Goal: Task Accomplishment & Management: Complete application form

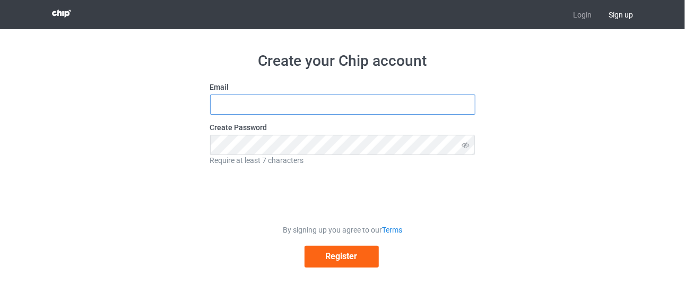
click at [306, 100] on input "text" at bounding box center [342, 104] width 265 height 20
type input "[EMAIL_ADDRESS][DOMAIN_NAME]"
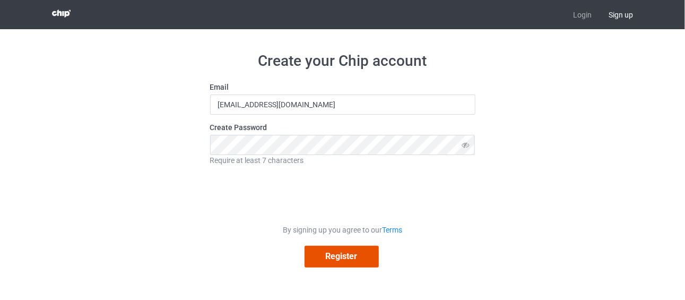
click at [332, 258] on button "Register" at bounding box center [342, 257] width 74 height 22
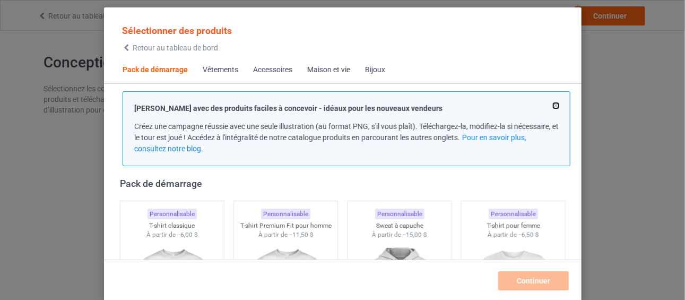
click at [553, 105] on button at bounding box center [555, 105] width 5 height 5
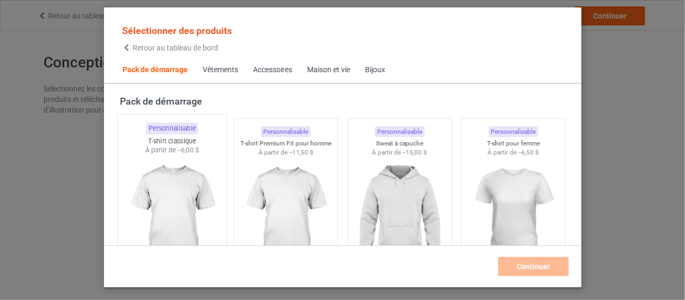
click at [177, 197] on img at bounding box center [172, 217] width 100 height 125
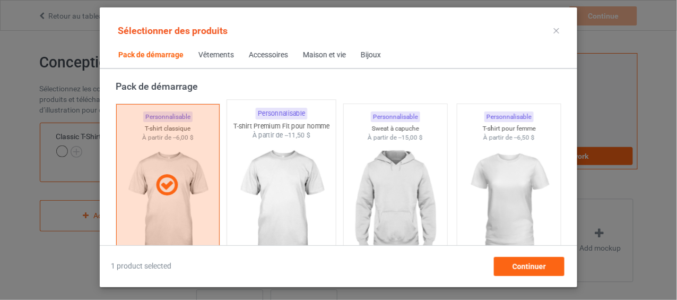
click at [286, 192] on img at bounding box center [282, 202] width 100 height 125
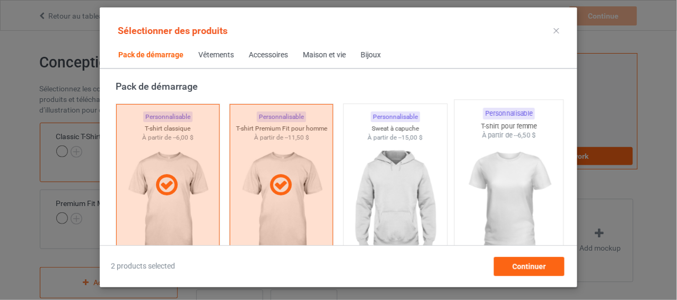
click at [502, 200] on img at bounding box center [510, 202] width 100 height 125
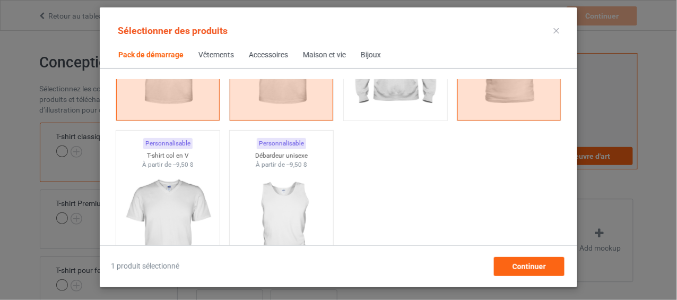
scroll to position [212, 0]
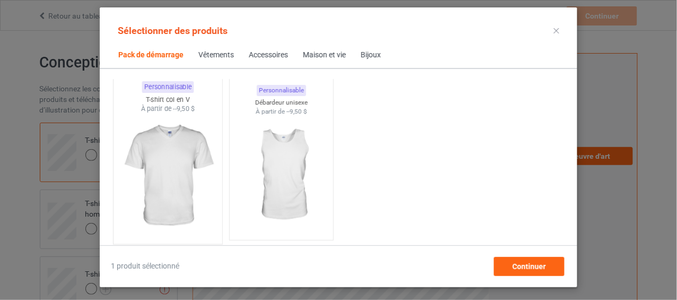
click at [180, 161] on img at bounding box center [168, 176] width 100 height 125
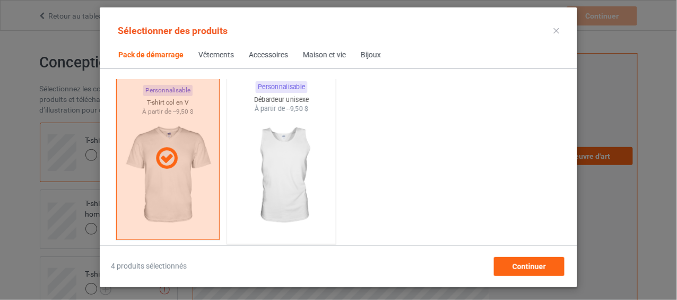
click at [272, 157] on img at bounding box center [282, 176] width 100 height 125
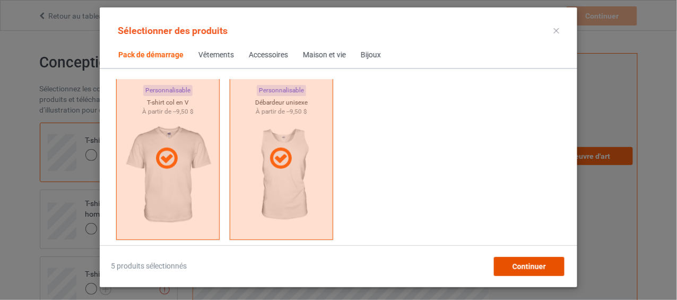
click at [535, 267] on font "Continuer" at bounding box center [529, 266] width 33 height 8
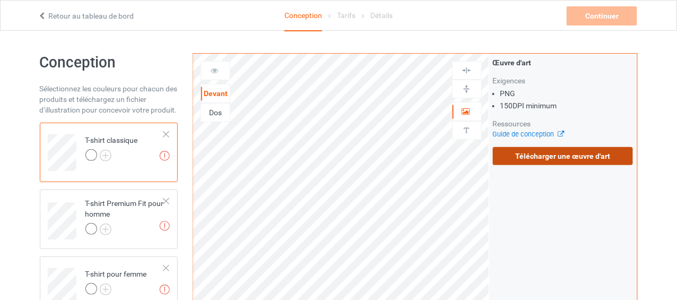
click at [549, 159] on font "Télécharger une œuvre d'art" at bounding box center [563, 156] width 95 height 8
click at [0, 0] on input "Télécharger une œuvre d'art" at bounding box center [0, 0] width 0 height 0
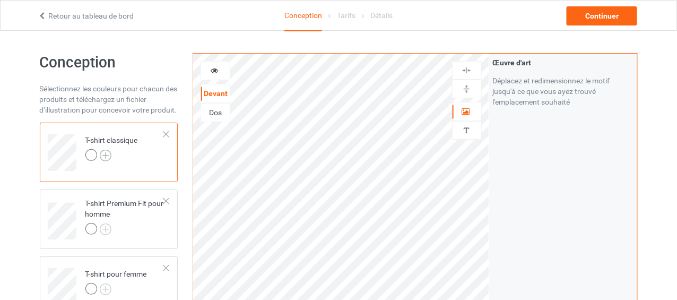
click at [102, 153] on img at bounding box center [106, 156] width 12 height 12
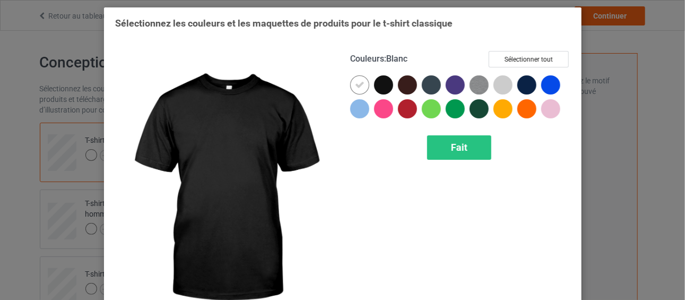
click at [379, 81] on div at bounding box center [383, 84] width 19 height 19
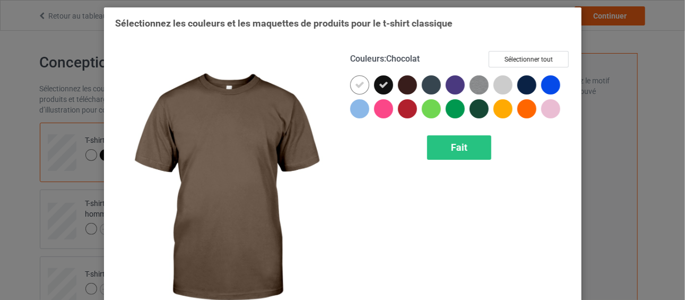
click at [405, 87] on div at bounding box center [407, 84] width 19 height 19
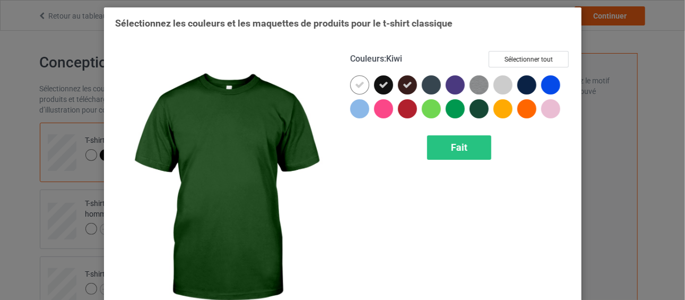
click at [479, 111] on div at bounding box center [479, 108] width 19 height 19
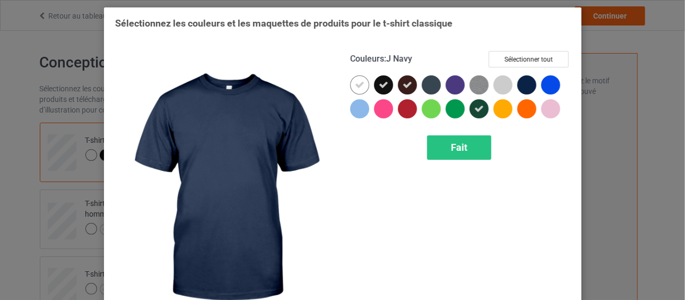
click at [526, 82] on div at bounding box center [526, 84] width 19 height 19
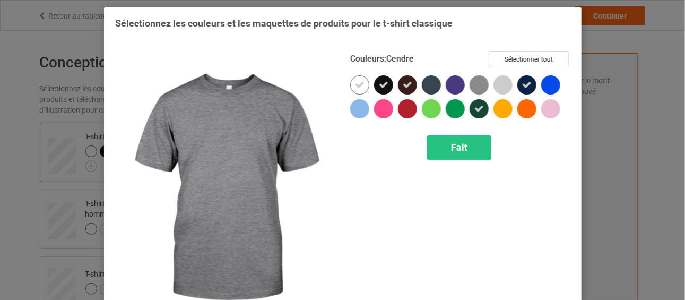
click at [473, 88] on img at bounding box center [479, 84] width 19 height 19
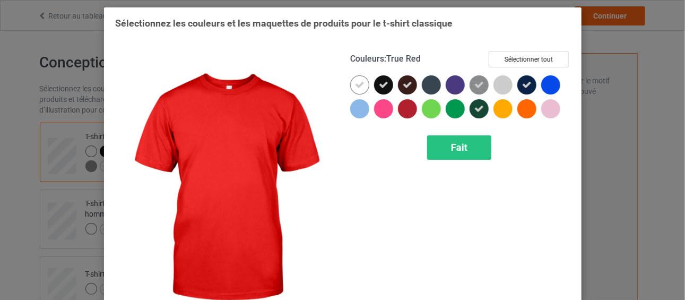
click at [399, 108] on div at bounding box center [407, 108] width 19 height 19
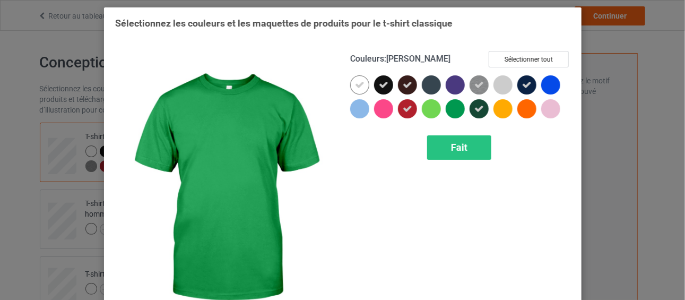
click at [449, 111] on div at bounding box center [455, 108] width 19 height 19
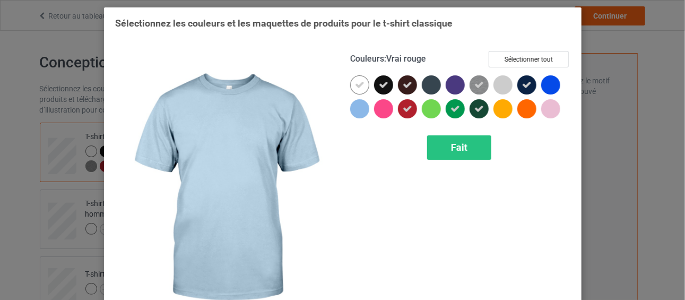
click at [354, 111] on div at bounding box center [359, 108] width 19 height 19
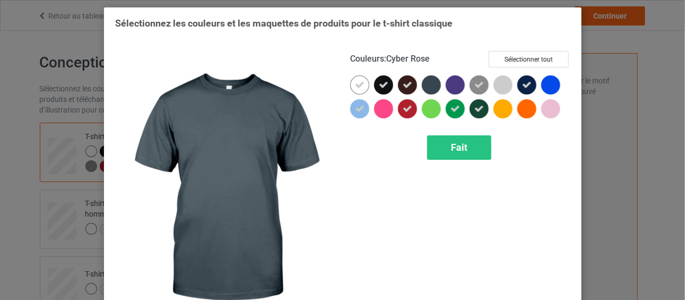
click at [430, 85] on div at bounding box center [431, 84] width 19 height 19
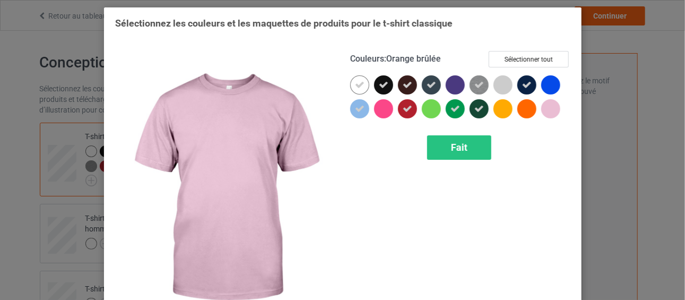
click at [546, 110] on div at bounding box center [550, 108] width 19 height 19
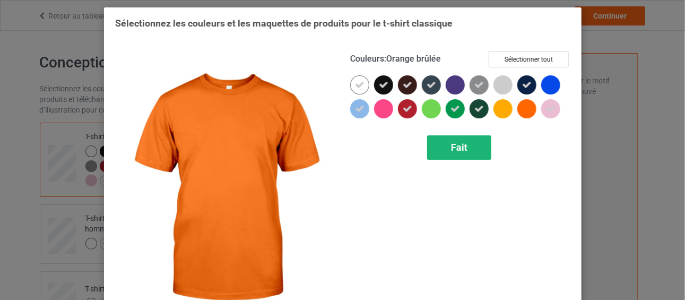
click at [452, 150] on font "Fait" at bounding box center [459, 147] width 16 height 11
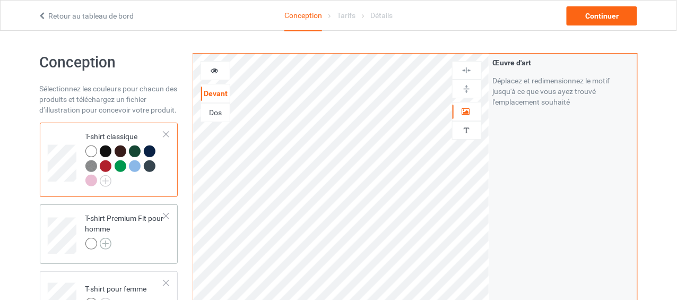
click at [102, 244] on img at bounding box center [106, 244] width 12 height 12
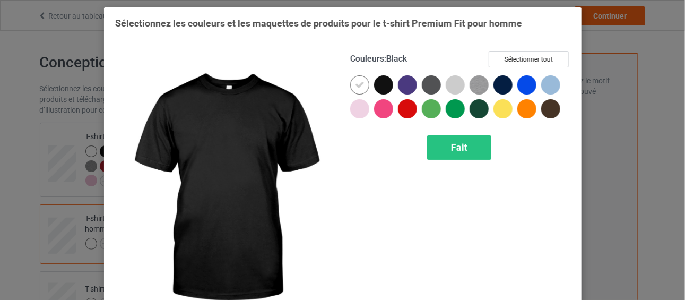
click at [377, 84] on div at bounding box center [383, 84] width 19 height 19
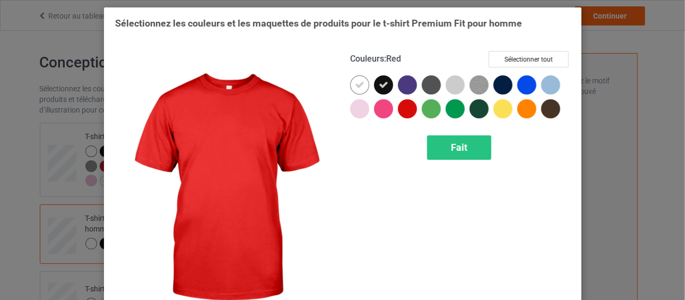
click at [405, 107] on div at bounding box center [407, 108] width 19 height 19
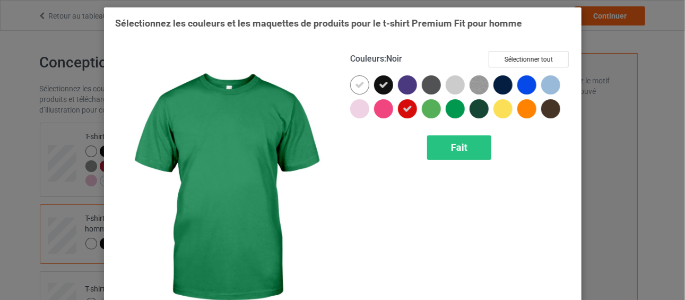
click at [451, 114] on div at bounding box center [455, 108] width 19 height 19
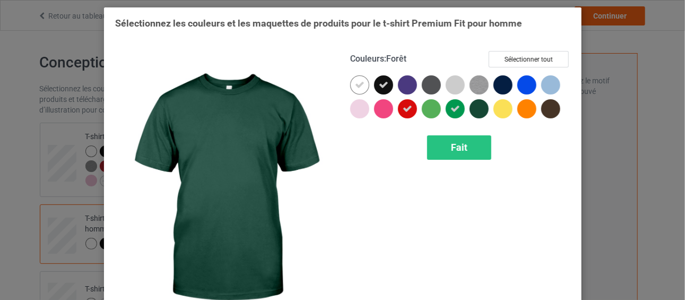
click at [482, 107] on div at bounding box center [479, 108] width 19 height 19
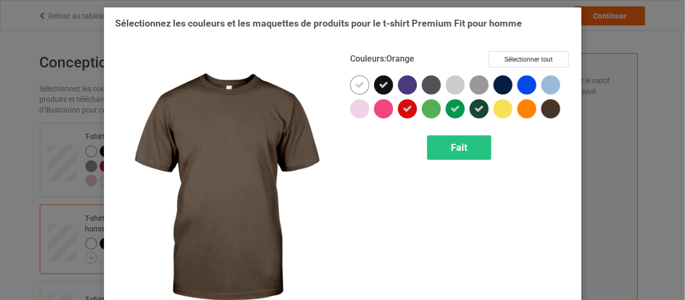
click at [545, 113] on div at bounding box center [550, 108] width 19 height 19
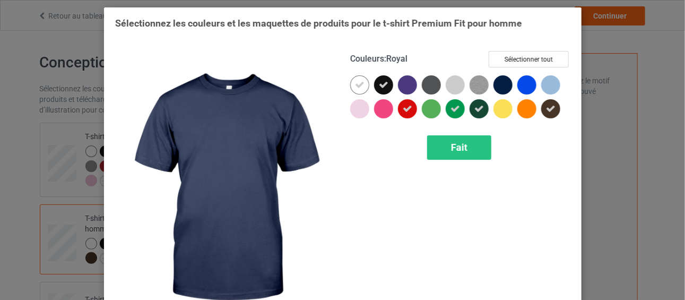
click at [502, 87] on div at bounding box center [503, 84] width 19 height 19
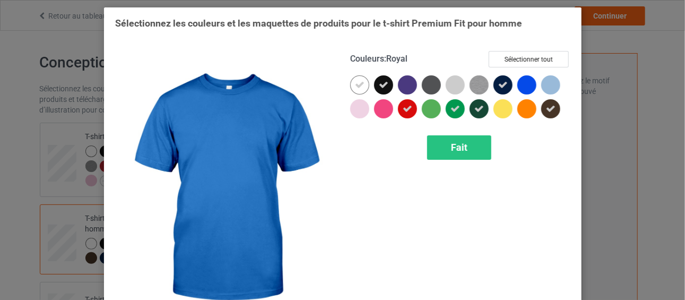
click at [521, 86] on div at bounding box center [526, 84] width 19 height 19
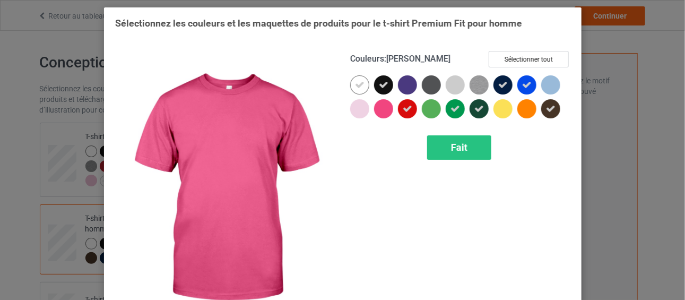
click at [374, 107] on div at bounding box center [383, 108] width 19 height 19
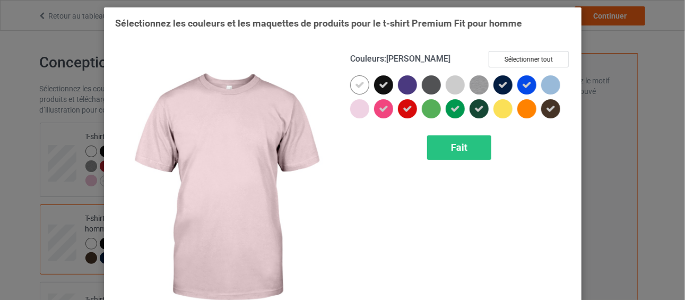
click at [354, 103] on div at bounding box center [359, 108] width 19 height 19
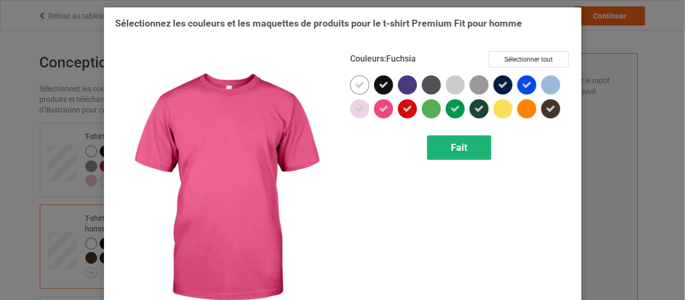
click at [466, 148] on div "Fait" at bounding box center [459, 147] width 64 height 24
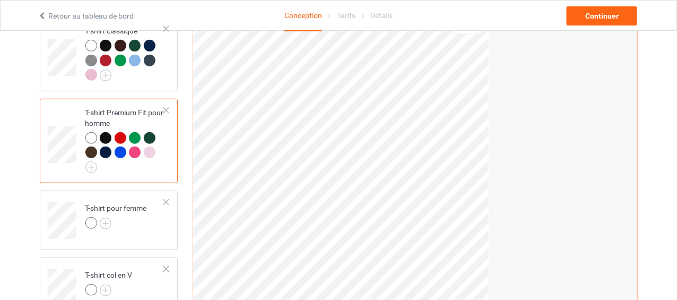
scroll to position [106, 0]
click at [107, 223] on img at bounding box center [106, 223] width 12 height 12
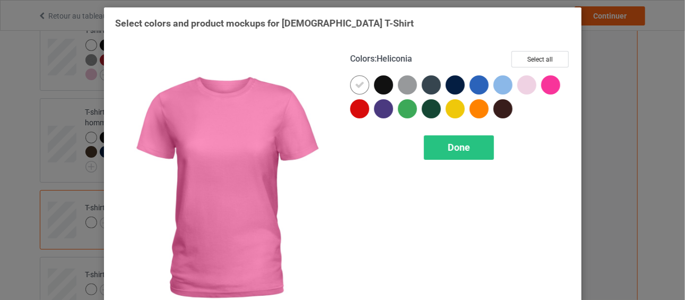
click at [548, 88] on div at bounding box center [550, 84] width 19 height 19
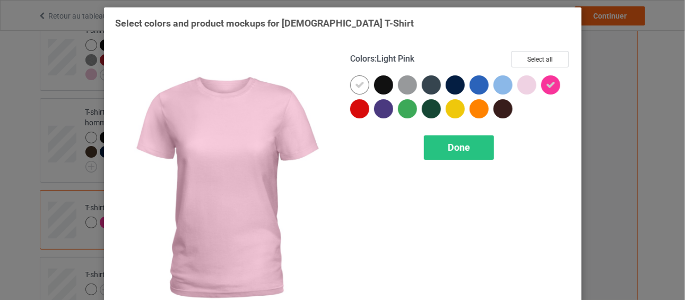
click at [520, 81] on div at bounding box center [526, 84] width 19 height 19
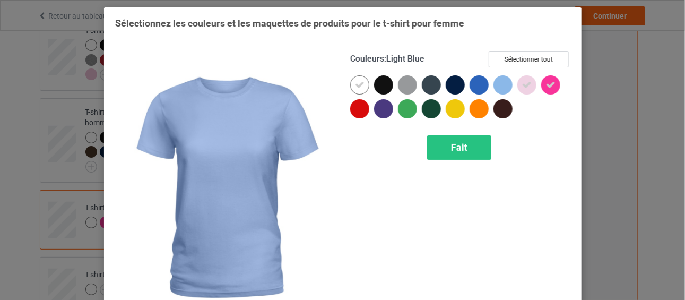
click at [497, 88] on div at bounding box center [503, 84] width 19 height 19
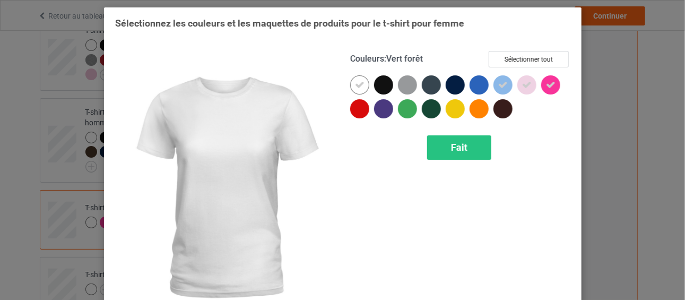
click at [350, 82] on div at bounding box center [359, 84] width 19 height 19
click at [360, 83] on div at bounding box center [359, 84] width 19 height 19
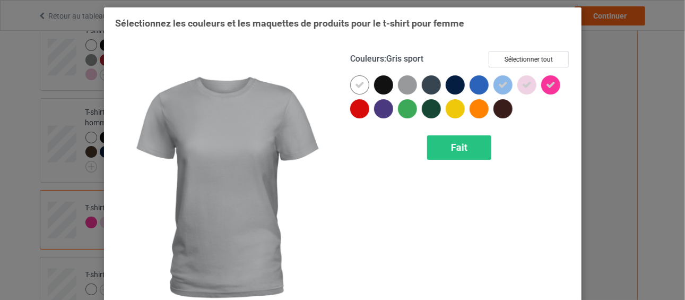
click at [405, 83] on div at bounding box center [407, 84] width 19 height 19
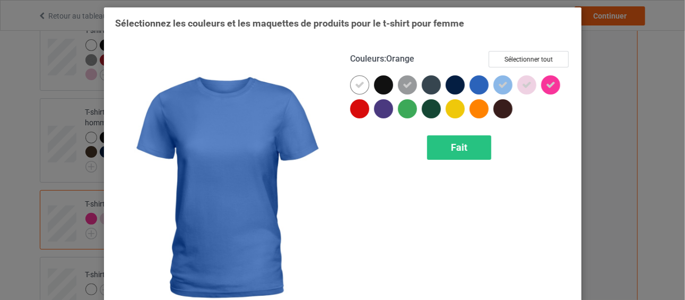
click at [475, 89] on div at bounding box center [479, 84] width 19 height 19
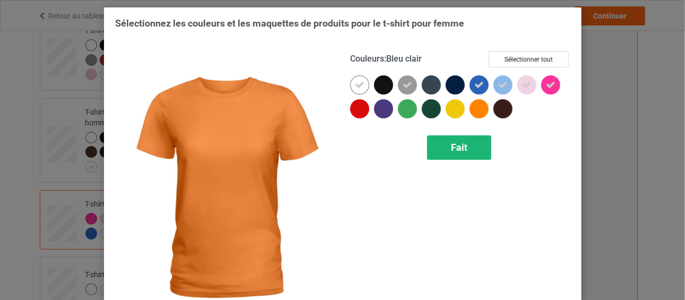
click at [459, 143] on font "Fait" at bounding box center [459, 147] width 16 height 11
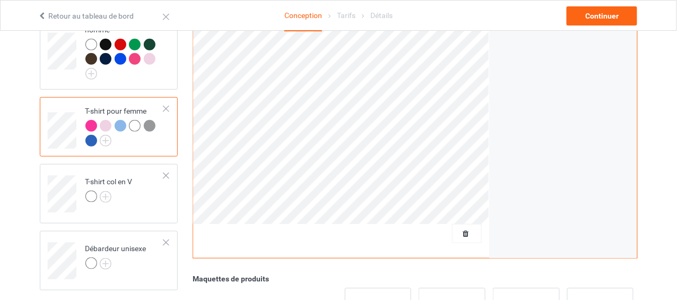
scroll to position [212, 0]
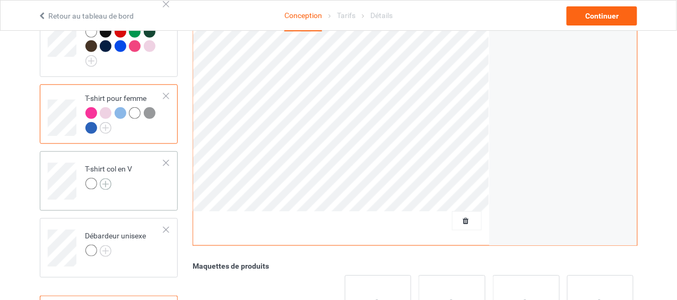
click at [101, 181] on img at bounding box center [106, 184] width 12 height 12
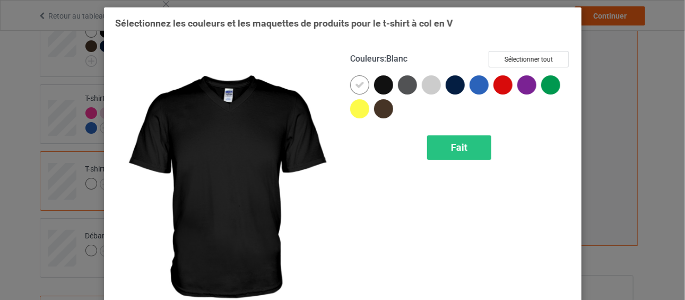
click at [378, 85] on div at bounding box center [383, 84] width 19 height 19
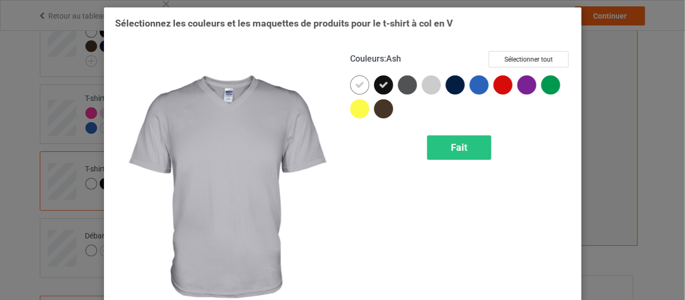
click at [422, 86] on div at bounding box center [431, 84] width 19 height 19
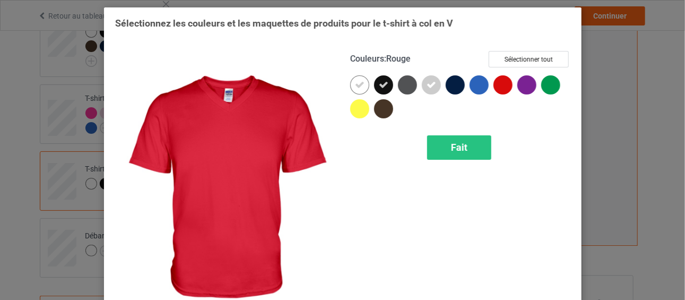
click at [501, 88] on div at bounding box center [503, 84] width 19 height 19
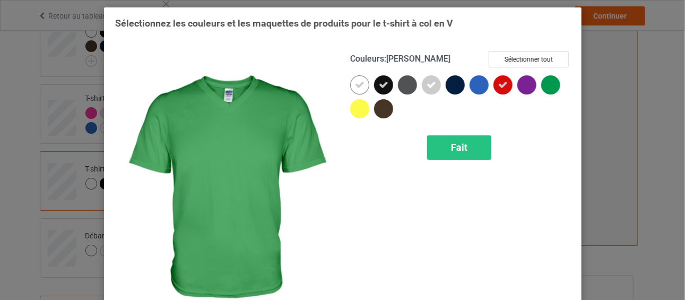
click at [552, 86] on div at bounding box center [550, 84] width 19 height 19
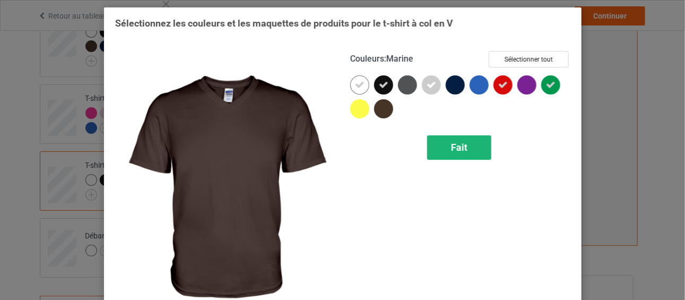
click at [453, 146] on font "Fait" at bounding box center [459, 147] width 16 height 11
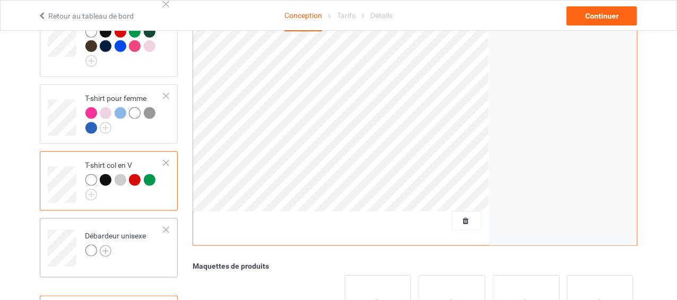
click at [106, 248] on img at bounding box center [106, 251] width 12 height 12
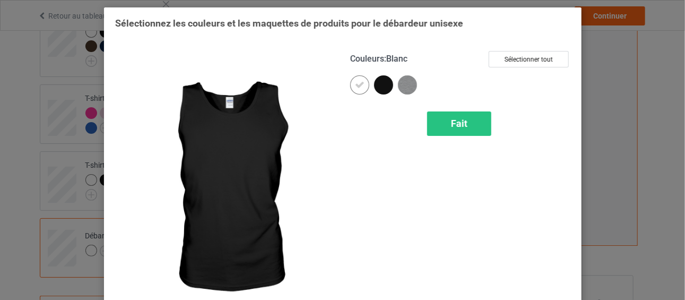
click at [378, 83] on div at bounding box center [383, 84] width 19 height 19
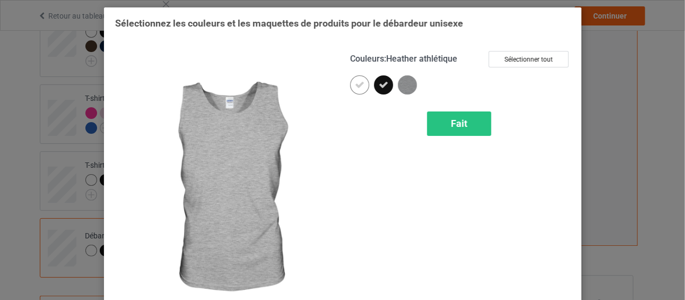
click at [409, 83] on img at bounding box center [407, 84] width 19 height 19
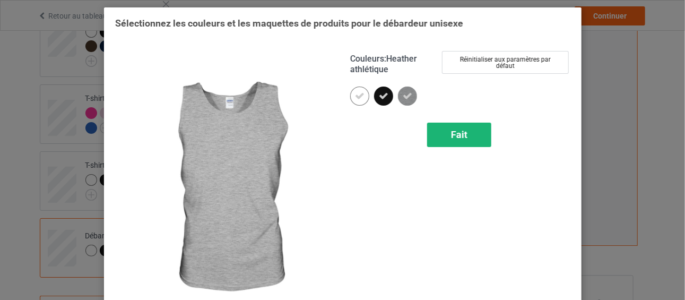
click at [451, 130] on font "Fait" at bounding box center [459, 134] width 16 height 11
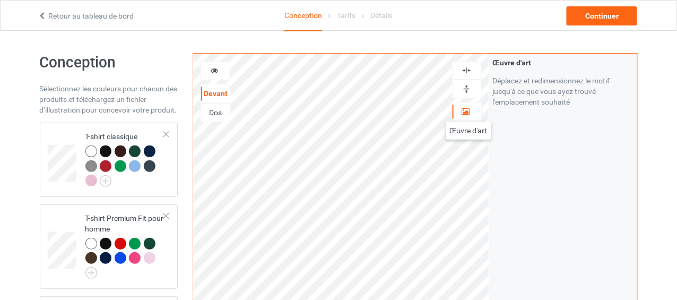
click at [469, 111] on icon at bounding box center [466, 109] width 9 height 7
click at [464, 90] on img at bounding box center [467, 89] width 10 height 10
click at [468, 73] on img at bounding box center [467, 70] width 10 height 10
click at [215, 71] on icon at bounding box center [214, 68] width 9 height 7
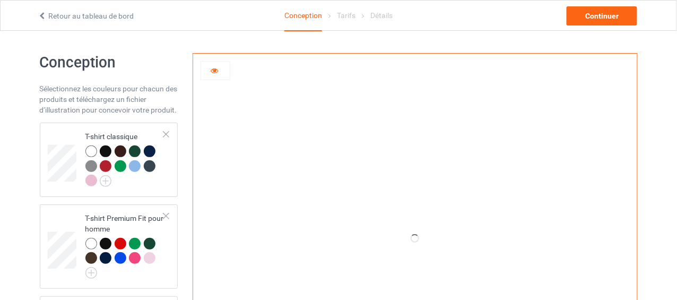
click at [215, 71] on icon at bounding box center [214, 68] width 9 height 7
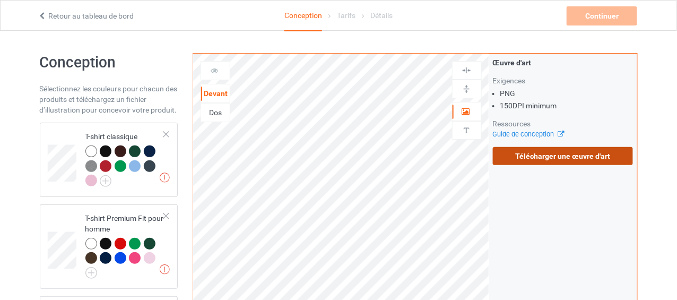
click at [584, 157] on font "Télécharger une œuvre d'art" at bounding box center [563, 156] width 95 height 8
click at [0, 0] on input "Télécharger une œuvre d'art" at bounding box center [0, 0] width 0 height 0
